Goal: Information Seeking & Learning: Understand process/instructions

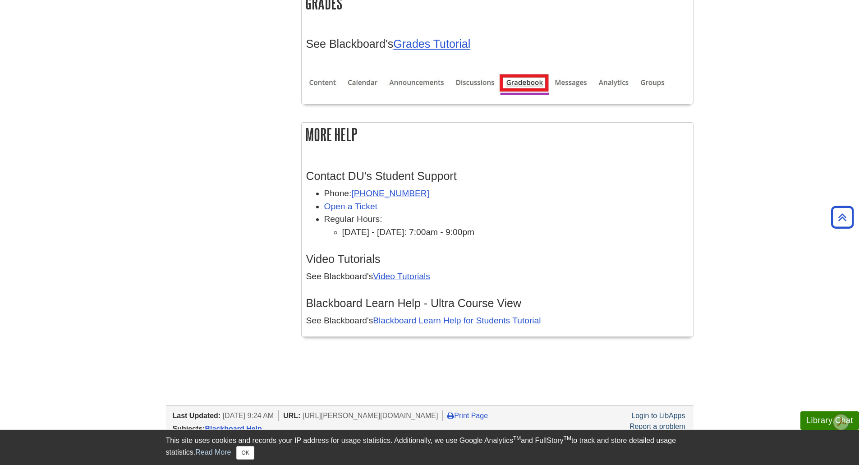
scroll to position [2614, 0]
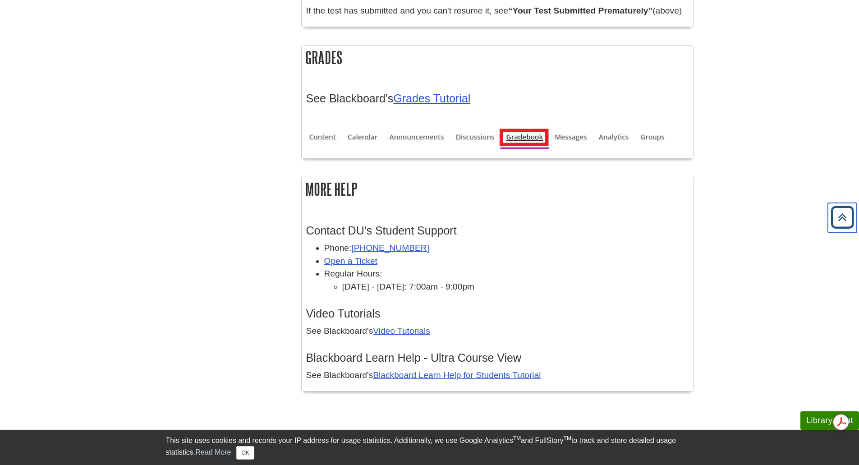
click at [844, 226] on icon "Back to Top" at bounding box center [842, 217] width 29 height 29
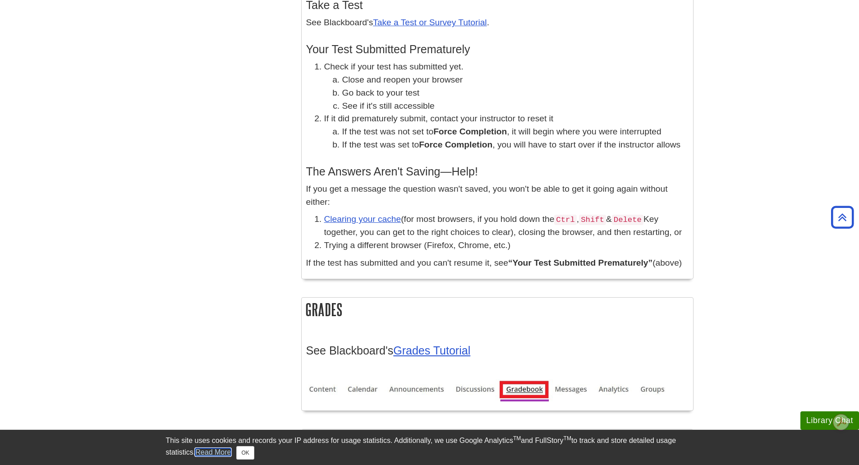
scroll to position [2377, 0]
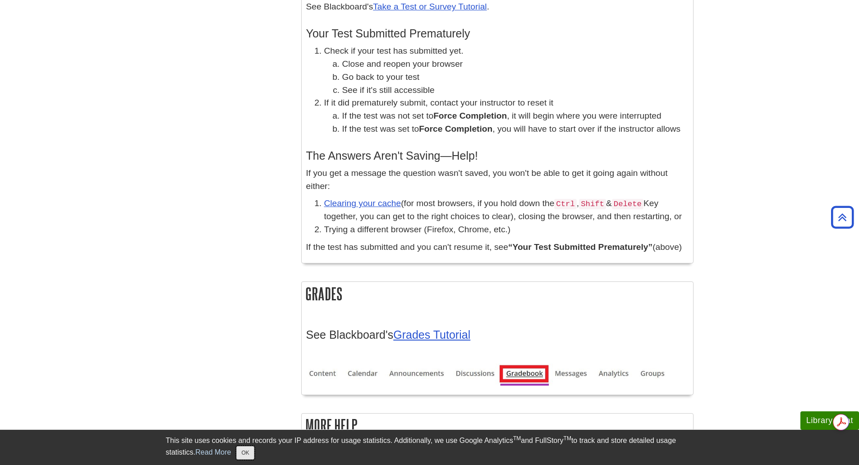
click at [243, 453] on button "OK" at bounding box center [245, 453] width 18 height 14
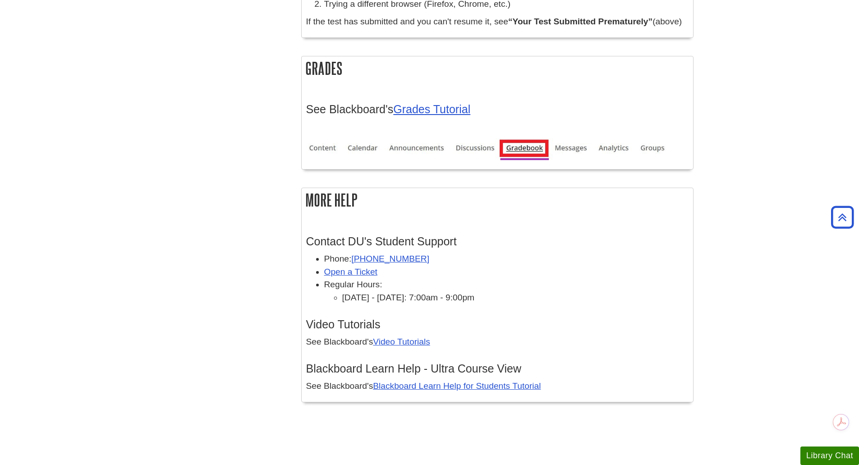
scroll to position [2704, 0]
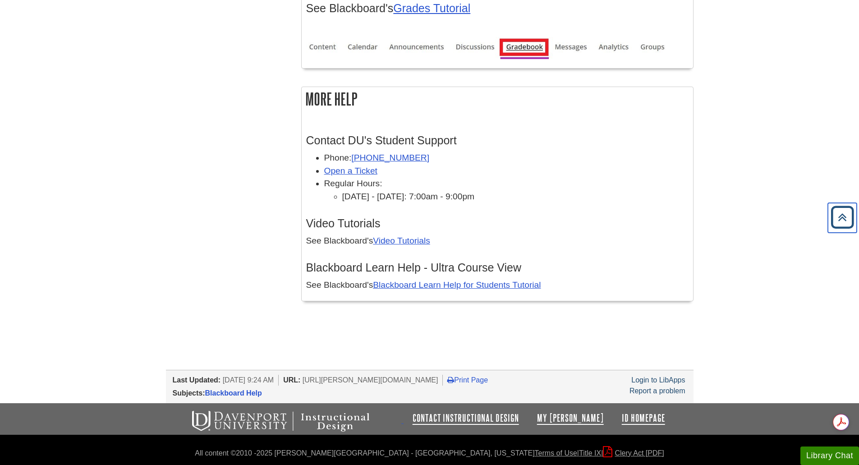
click at [847, 224] on icon "Back to Top" at bounding box center [842, 217] width 29 height 29
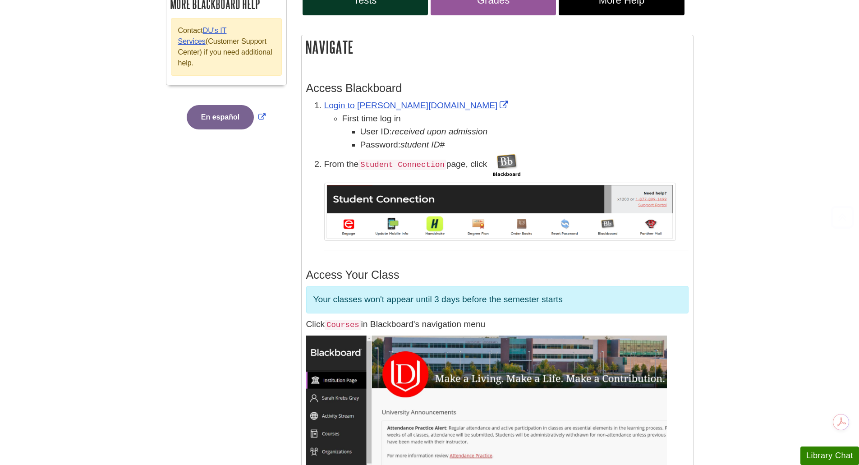
scroll to position [0, 0]
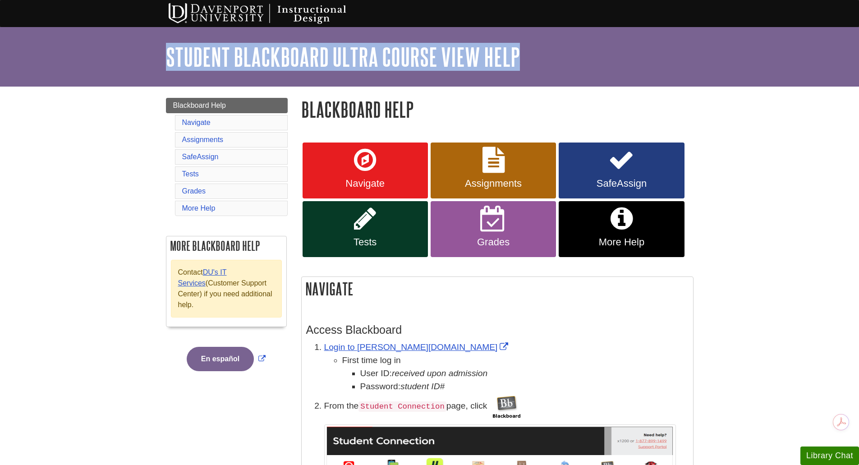
drag, startPoint x: 545, startPoint y: 61, endPoint x: 86, endPoint y: 56, distance: 458.9
click at [86, 56] on div "My Davenport DU Library Library Guides Instructional Design Student Blackboard …" at bounding box center [429, 57] width 859 height 60
copy link "Student Blackboard Ultra Course View Help"
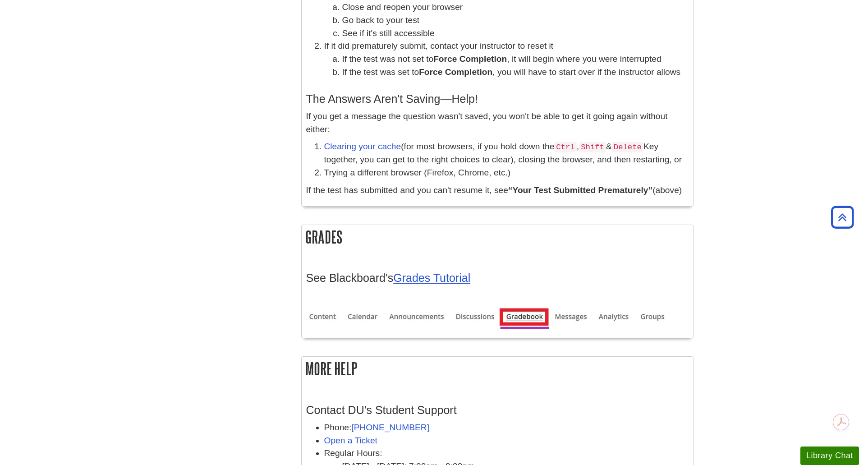
scroll to position [2660, 0]
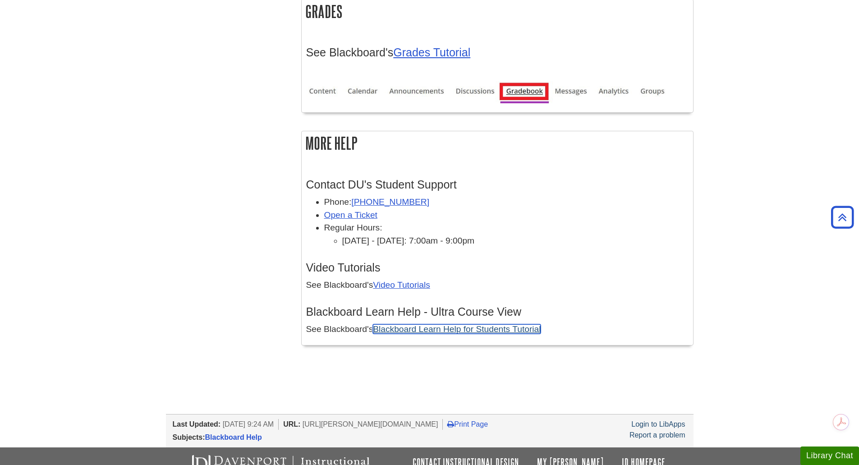
click at [473, 330] on link "Blackboard Learn Help for Students Tutorial" at bounding box center [457, 328] width 168 height 9
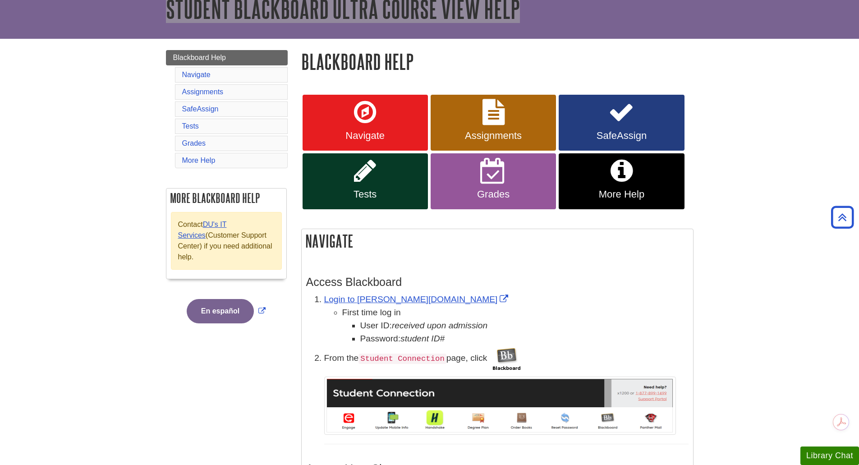
scroll to position [0, 0]
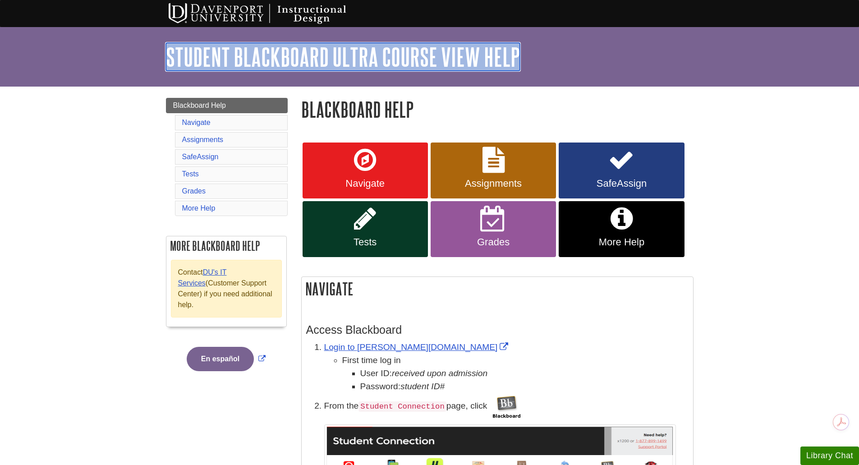
click at [375, 54] on link "Student Blackboard Ultra Course View Help" at bounding box center [343, 57] width 354 height 28
click at [375, 55] on link "Student Blackboard Ultra Course View Help" at bounding box center [343, 57] width 354 height 28
drag, startPoint x: 476, startPoint y: 67, endPoint x: 156, endPoint y: 46, distance: 320.7
click at [36, 48] on div "My Davenport DU Library Library Guides Instructional Design Student Blackboard …" at bounding box center [429, 57] width 859 height 60
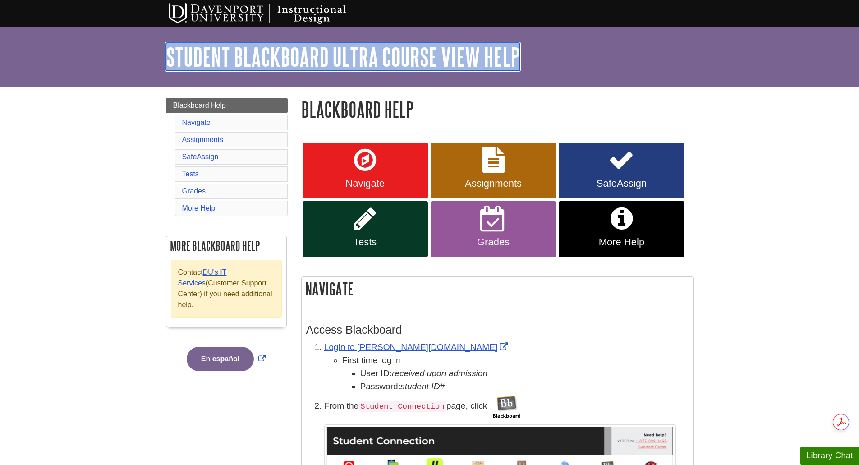
copy link "Student Blackboard Ultra Course View Help"
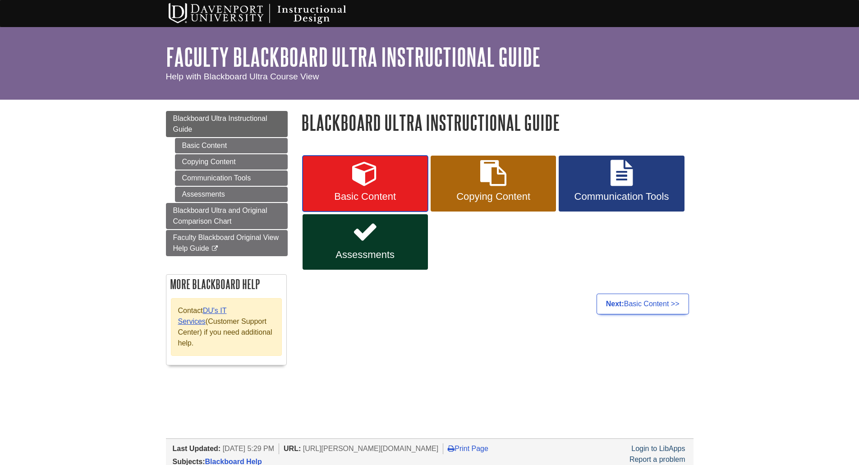
click at [377, 174] on icon at bounding box center [365, 173] width 26 height 26
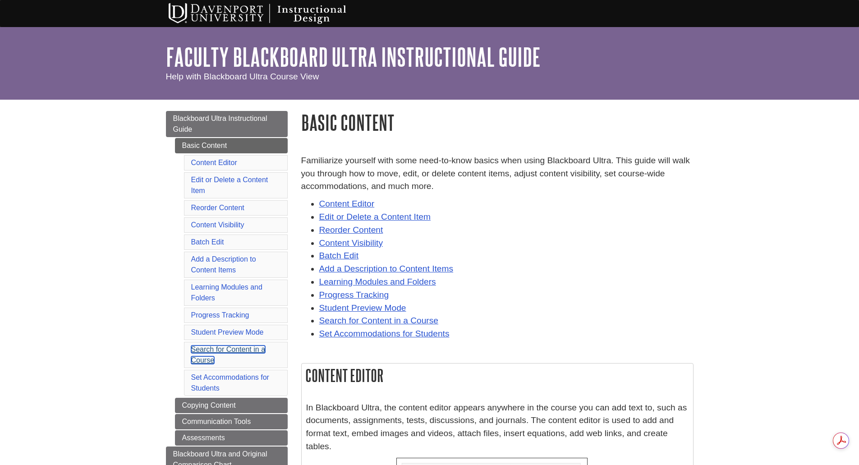
click at [234, 351] on link "Search for Content in a Course" at bounding box center [228, 354] width 74 height 18
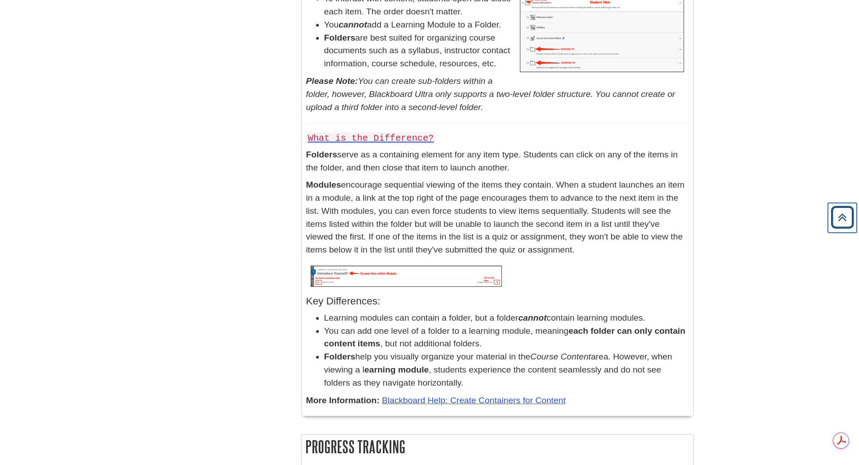
click at [847, 223] on icon "Back to Top" at bounding box center [842, 217] width 29 height 29
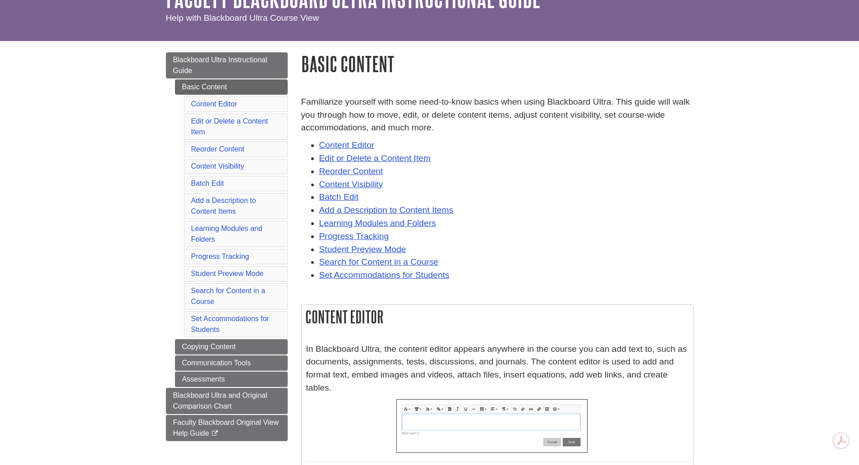
scroll to position [0, 0]
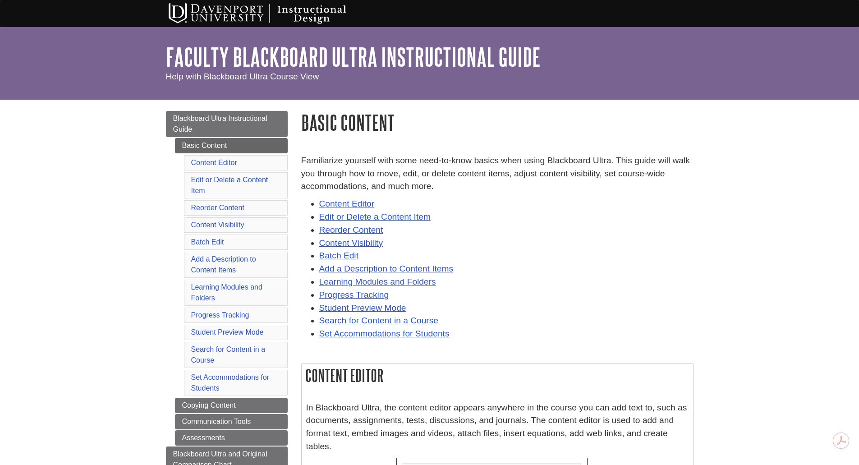
drag, startPoint x: 392, startPoint y: 325, endPoint x: 497, endPoint y: 340, distance: 106.5
click at [531, 347] on div "Familiarize yourself with some need-to-know basics when using Blackboard Ultra.…" at bounding box center [497, 254] width 392 height 200
click at [405, 321] on link "Search for Content in a Course" at bounding box center [378, 320] width 119 height 9
